Goal: Find specific page/section: Find specific page/section

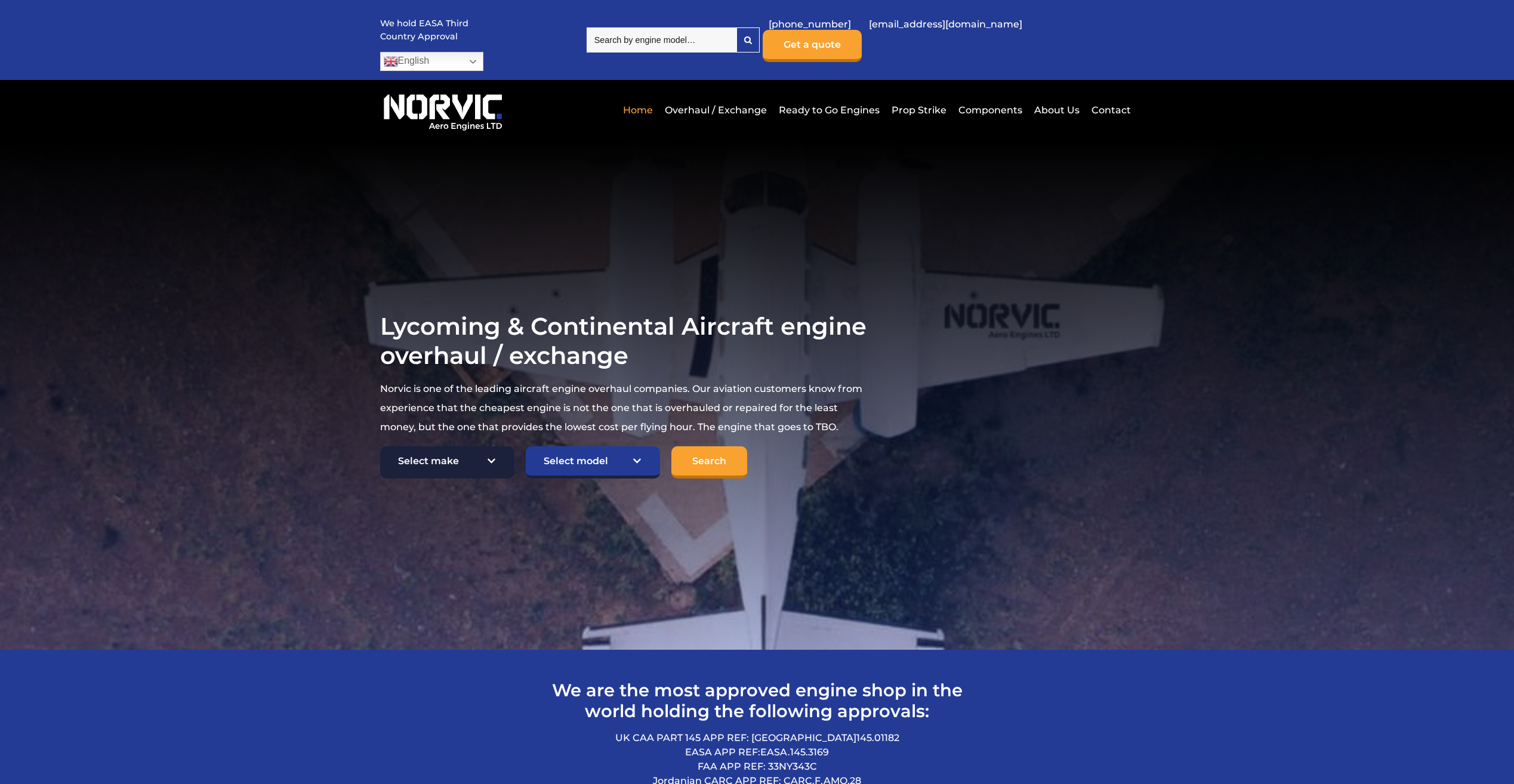
click at [488, 446] on select "Select make TCM Continental Lycoming" at bounding box center [447, 462] width 134 height 32
select select "Lycoming"
click at [380, 446] on select "Select make TCM Continental Lycoming" at bounding box center [447, 462] width 134 height 32
click at [639, 446] on select "Select model American Champion 7KCAB [PERSON_NAME] Citabria IO-320-E2A Beech 23…" at bounding box center [592, 462] width 134 height 32
click at [636, 446] on select "Select model American Champion 7KCAB [PERSON_NAME] Citabria IO-320-E2A Beech 23…" at bounding box center [592, 462] width 134 height 32
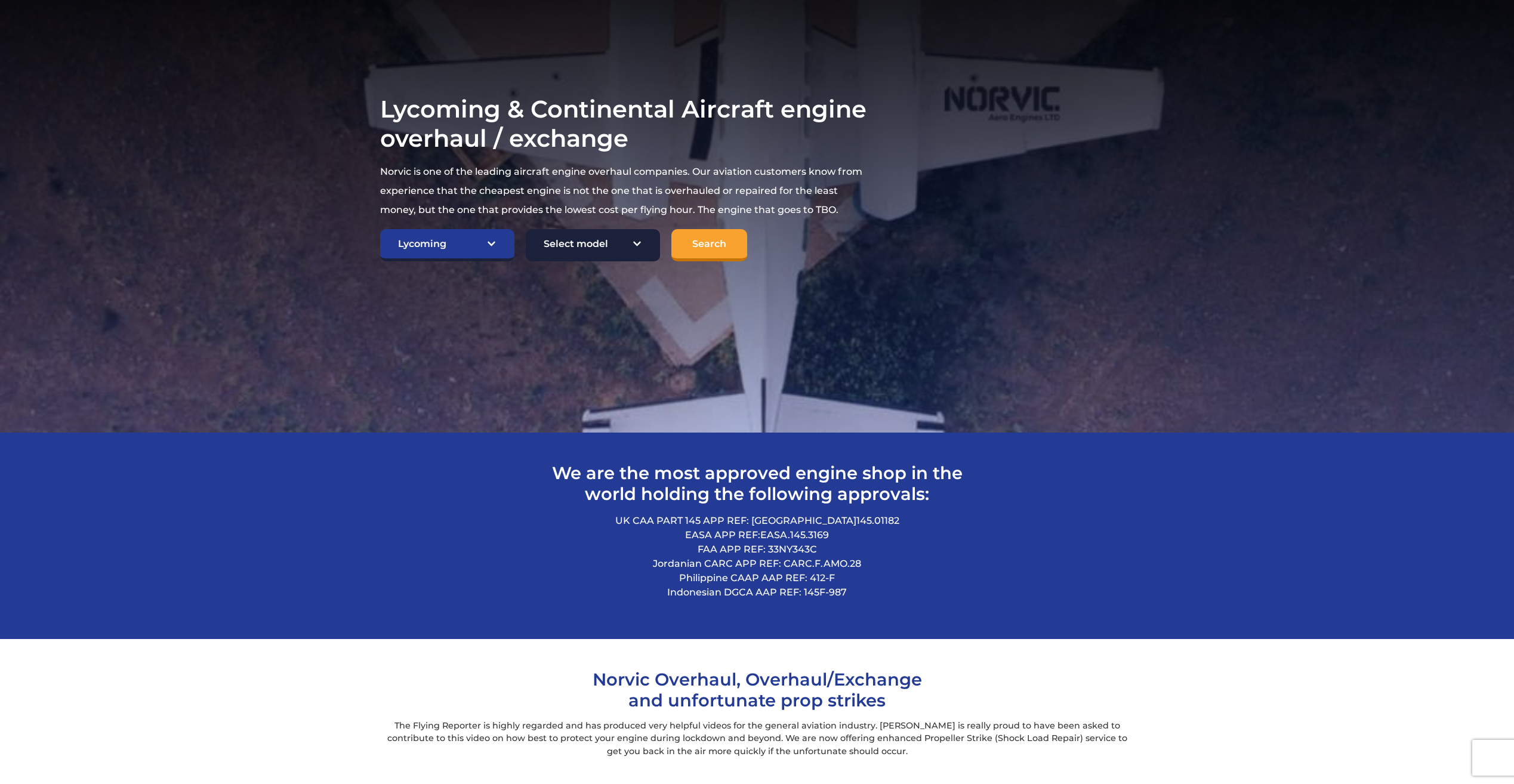
scroll to position [239, 0]
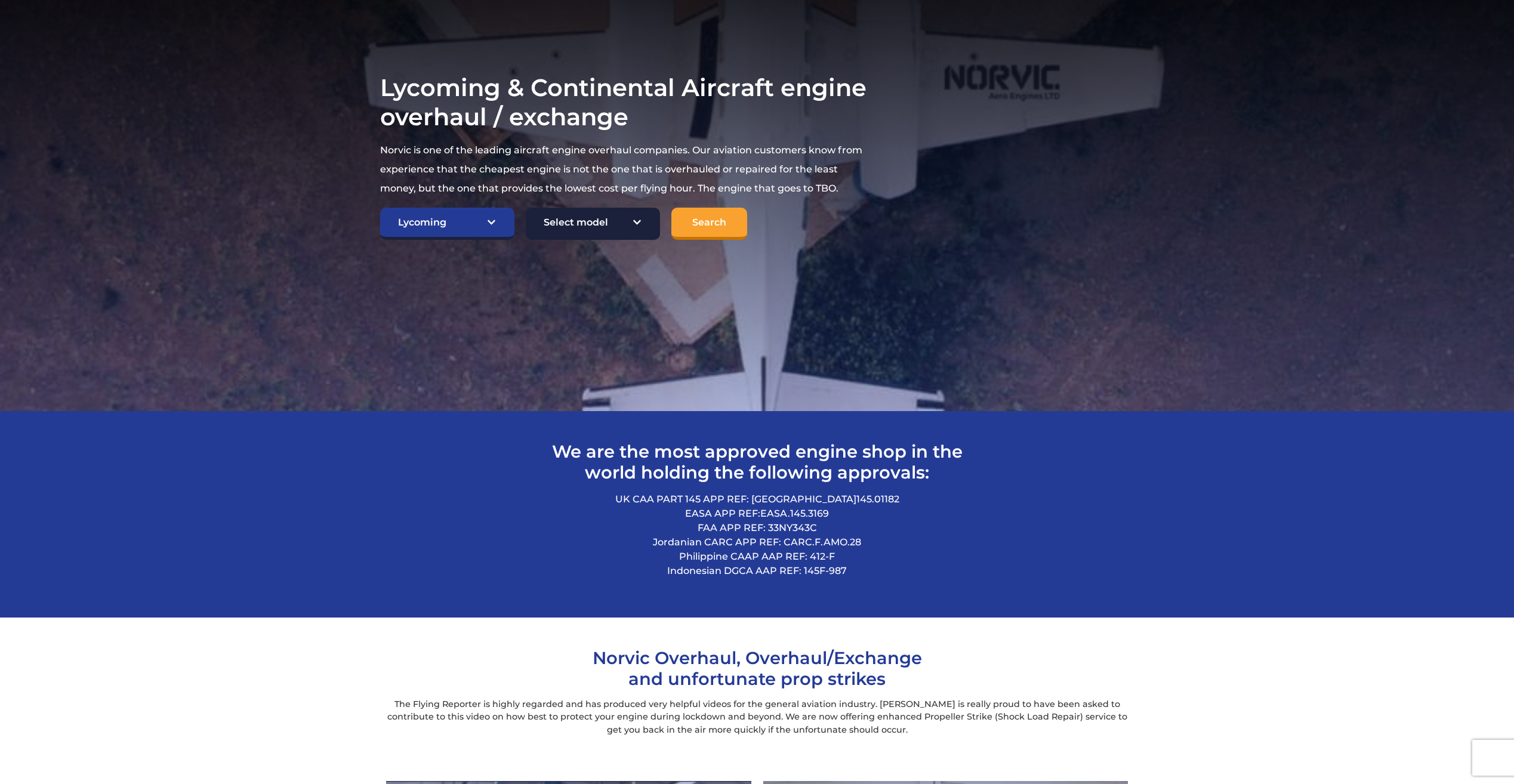
click at [633, 208] on select "Select model American Champion 7KCAB [PERSON_NAME] Citabria IO-320-E2A Beech 23…" at bounding box center [592, 224] width 134 height 32
select select "693"
click at [525, 208] on select "Select model American Champion 7KCAB [PERSON_NAME] Citabria IO-320-E2A Beech 23…" at bounding box center [592, 224] width 134 height 32
click at [723, 208] on input "Search" at bounding box center [709, 224] width 76 height 32
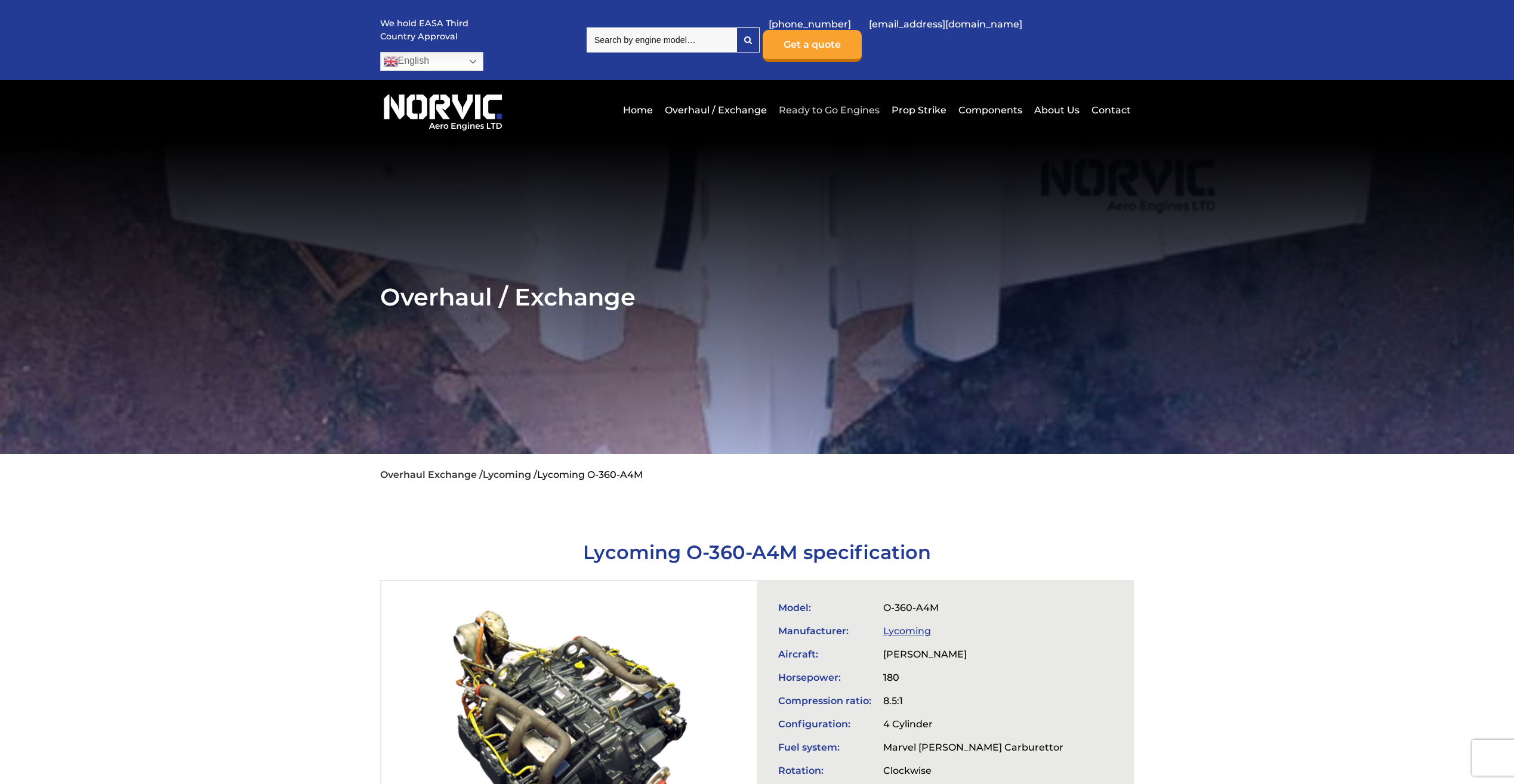
click at [848, 95] on link "Ready to Go Engines" at bounding box center [828, 110] width 107 height 29
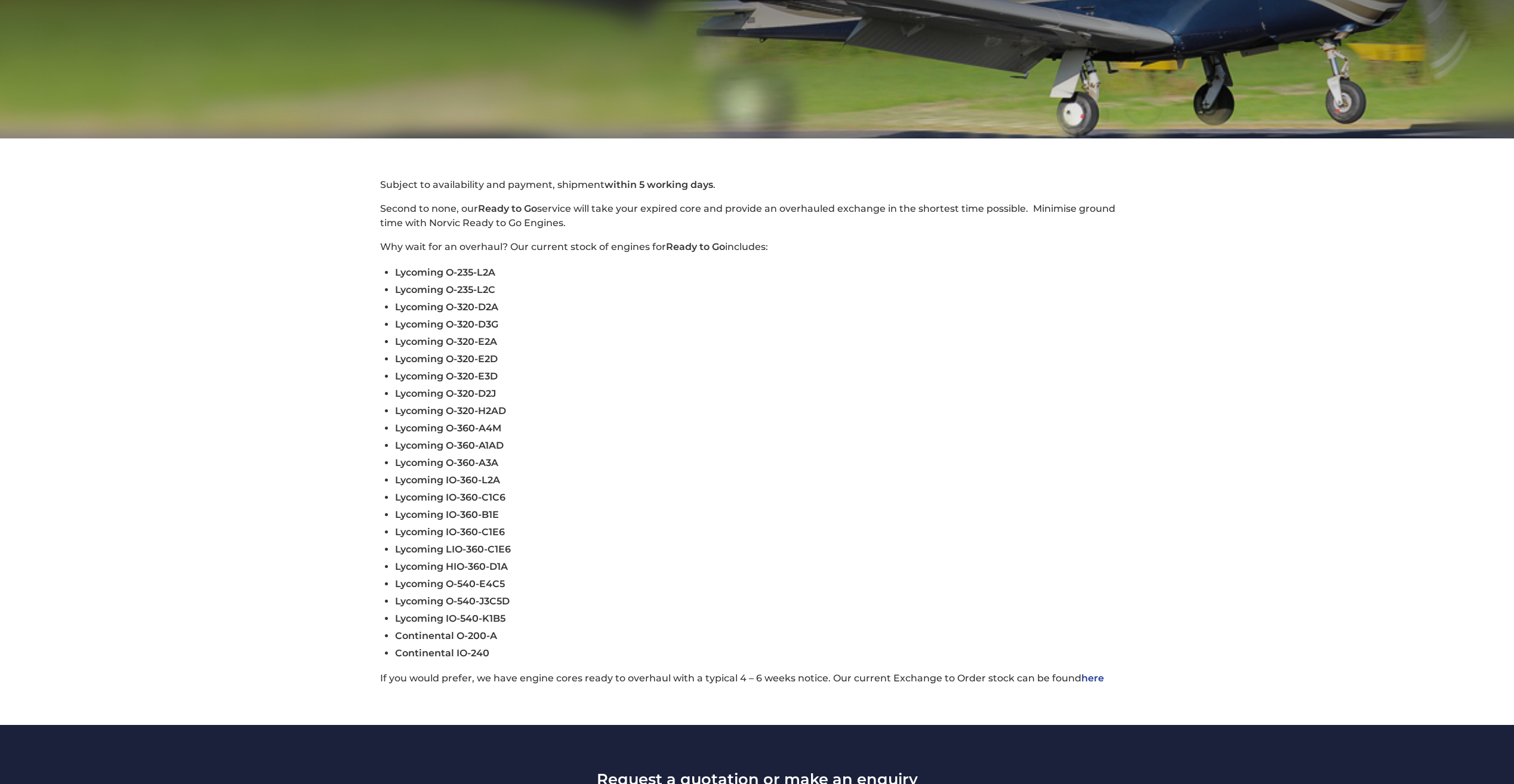
scroll to position [358, 0]
